Goal: Transaction & Acquisition: Subscribe to service/newsletter

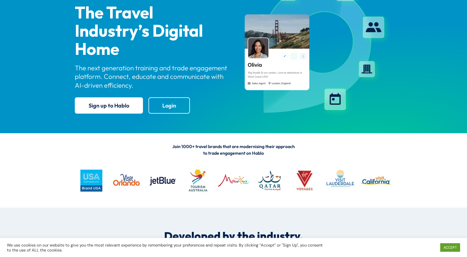
scroll to position [55, 0]
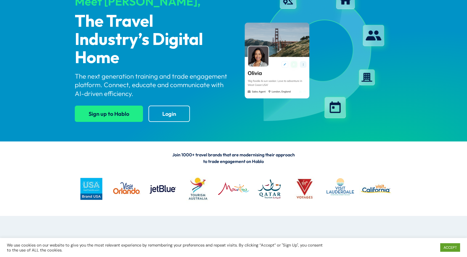
click at [106, 116] on link "Sign up to Hablo" at bounding box center [109, 114] width 68 height 16
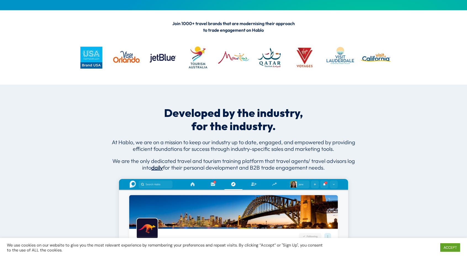
scroll to position [193, 0]
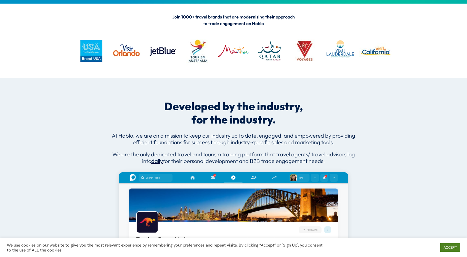
click at [452, 247] on link "ACCEPT" at bounding box center [450, 247] width 20 height 9
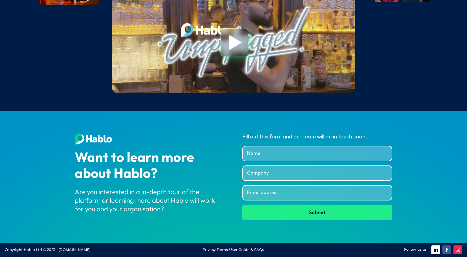
scroll to position [2082, 0]
click at [261, 153] on input "Name" at bounding box center [317, 153] width 150 height 15
type input "[DEMOGRAPHIC_DATA][PERSON_NAME]"
type input "Wynwood Buggies"
type input "[EMAIL_ADDRESS][DOMAIN_NAME]"
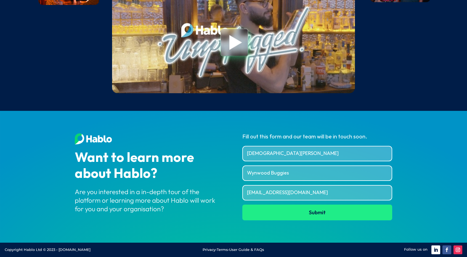
click at [242, 205] on button "Submit" at bounding box center [317, 212] width 150 height 15
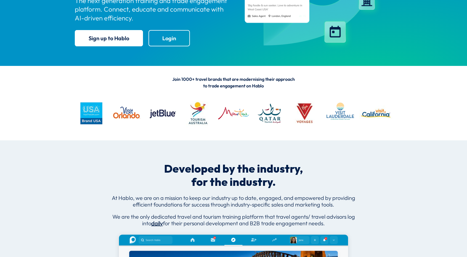
scroll to position [0, 0]
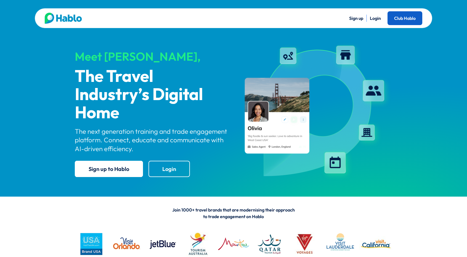
click at [404, 22] on link "Club Hablo" at bounding box center [404, 18] width 35 height 14
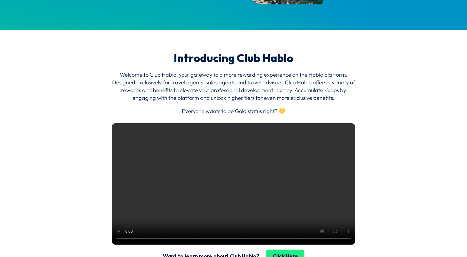
scroll to position [709, 0]
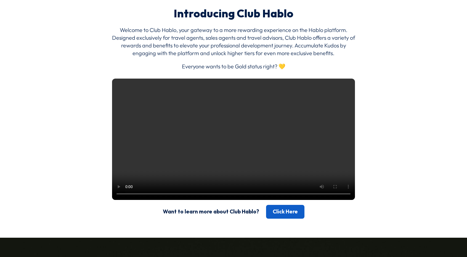
click at [282, 219] on link "Click Here" at bounding box center [285, 212] width 38 height 14
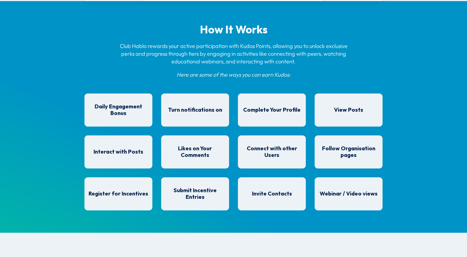
scroll to position [414, 0]
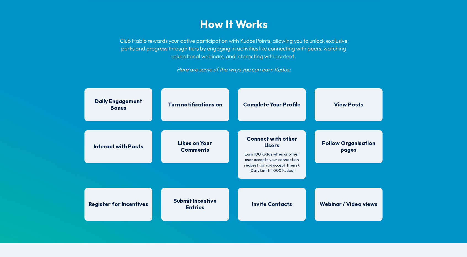
click at [269, 150] on h4 "Connect with other Users" at bounding box center [271, 144] width 62 height 16
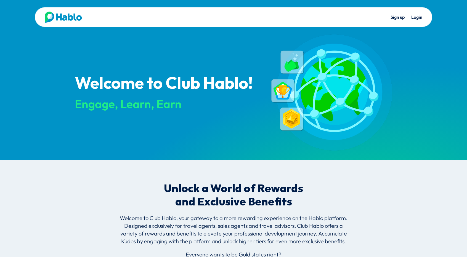
scroll to position [0, 0]
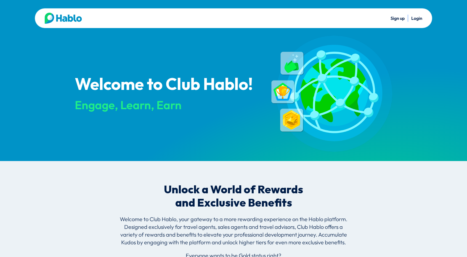
click at [416, 17] on link "Login" at bounding box center [416, 18] width 11 height 6
click at [397, 19] on link "Sign up" at bounding box center [397, 18] width 14 height 6
